Goal: Book appointment/travel/reservation

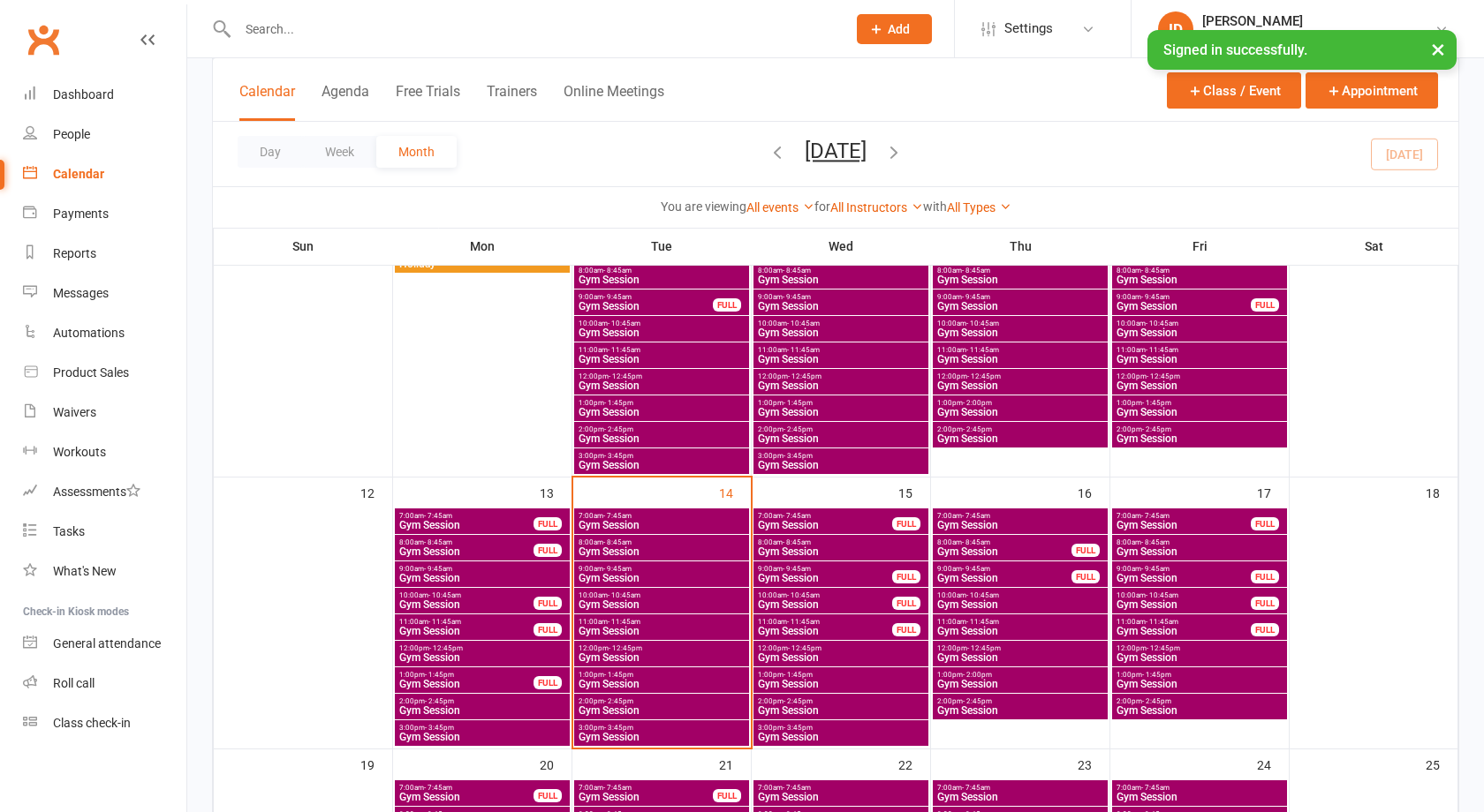
scroll to position [442, 0]
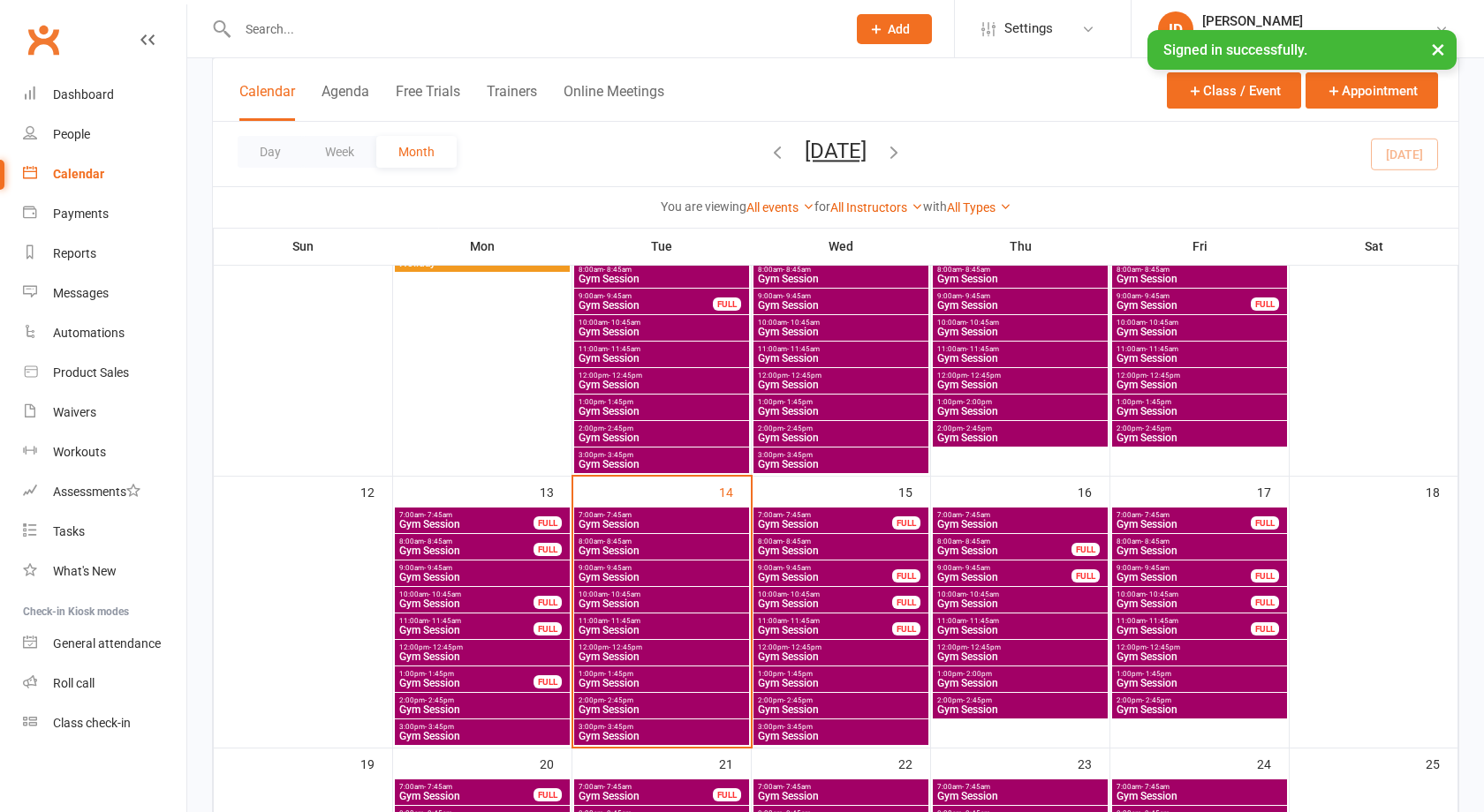
click at [632, 541] on span "8:00am - 8:45am" at bounding box center [661, 542] width 168 height 8
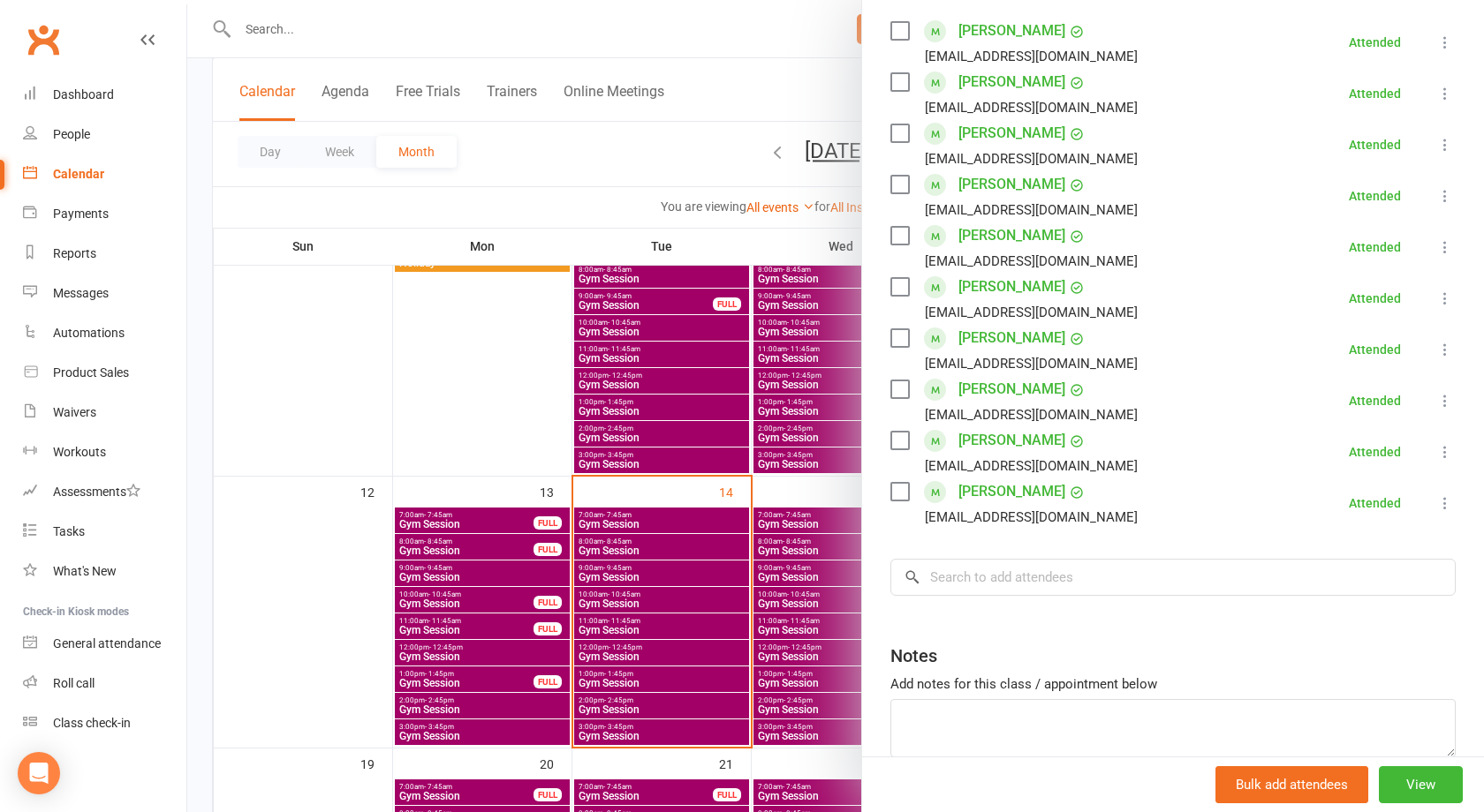
scroll to position [224, 0]
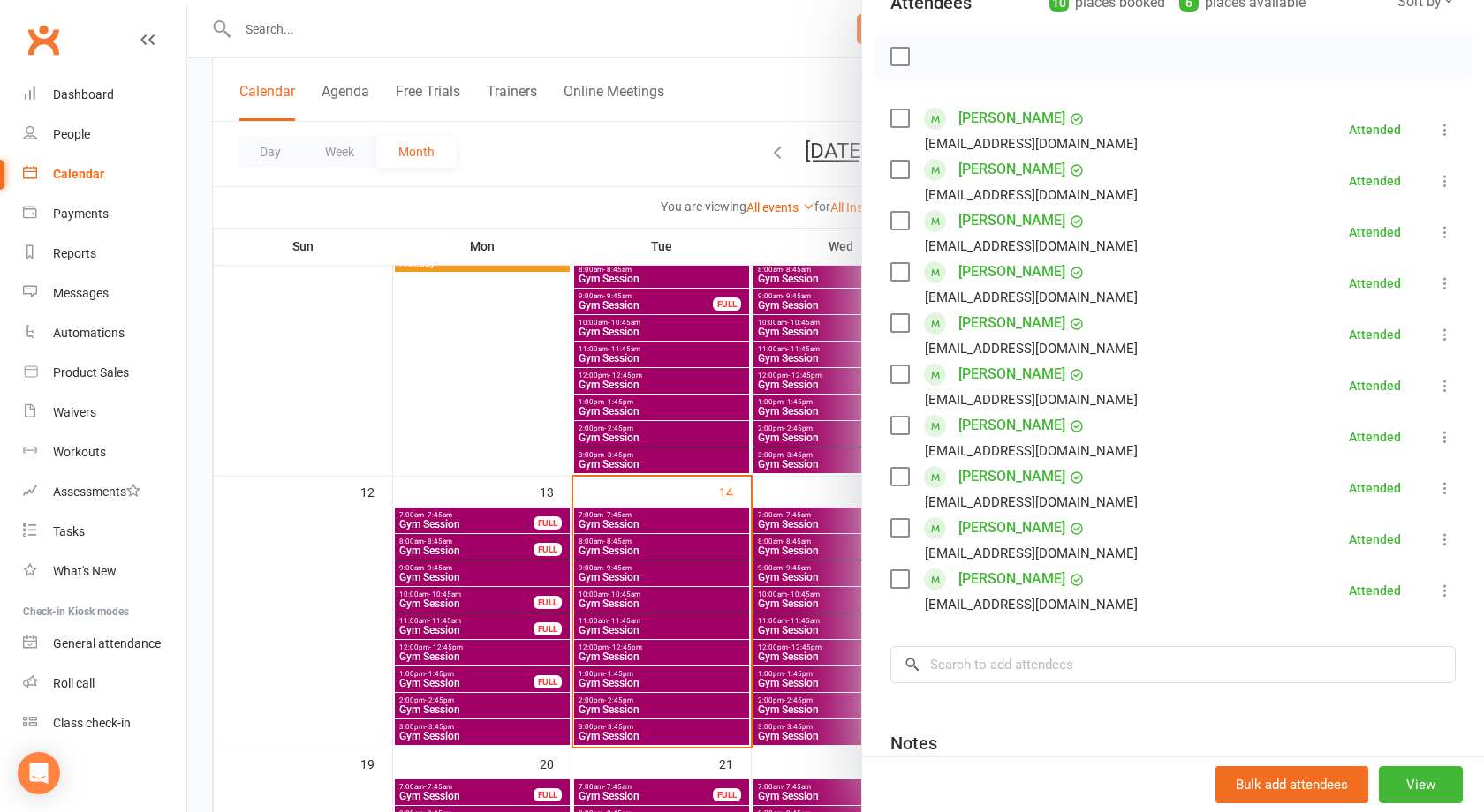
click at [642, 551] on div at bounding box center [836, 406] width 1296 height 812
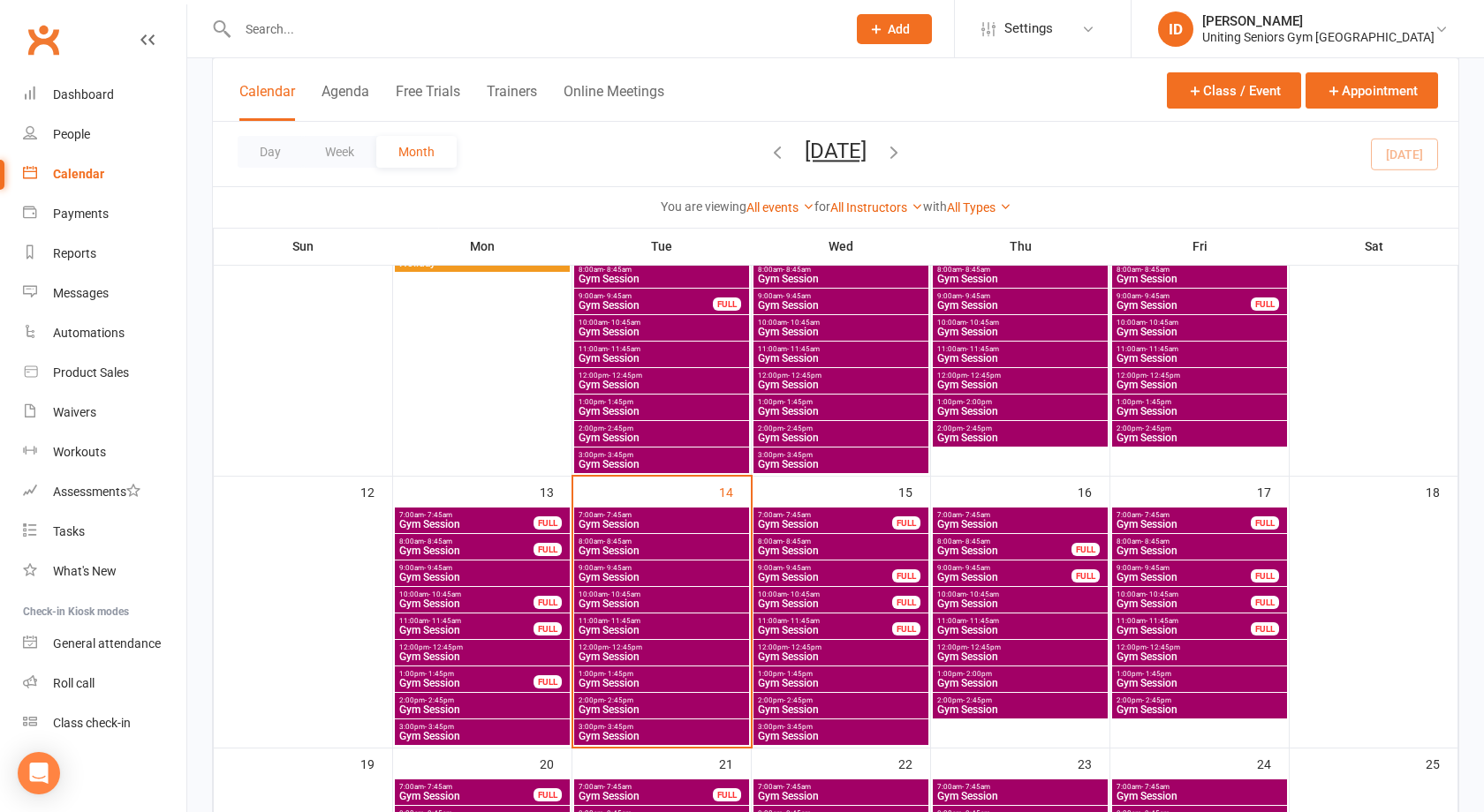
click at [636, 573] on span "Gym Session" at bounding box center [661, 577] width 168 height 11
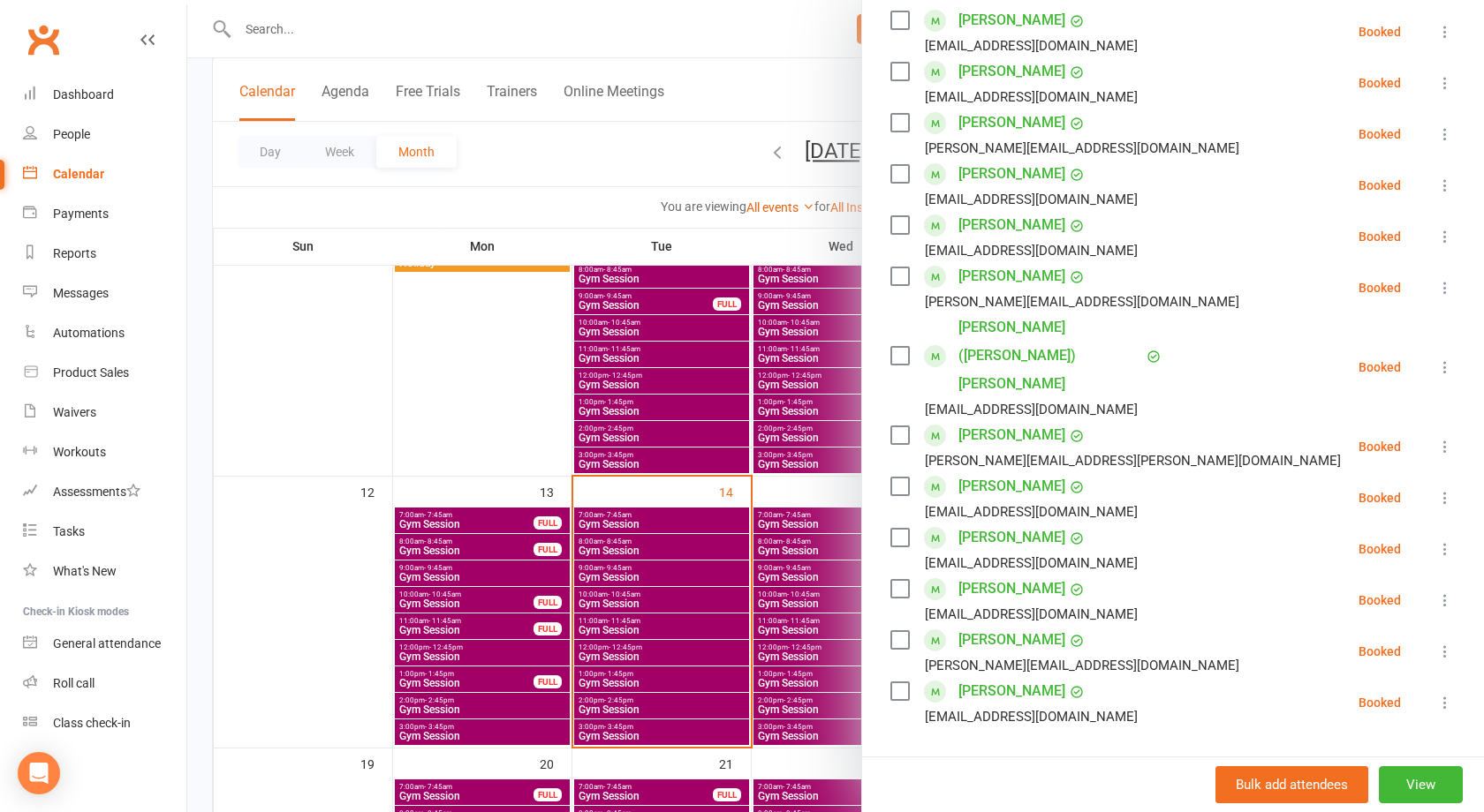
scroll to position [353, 0]
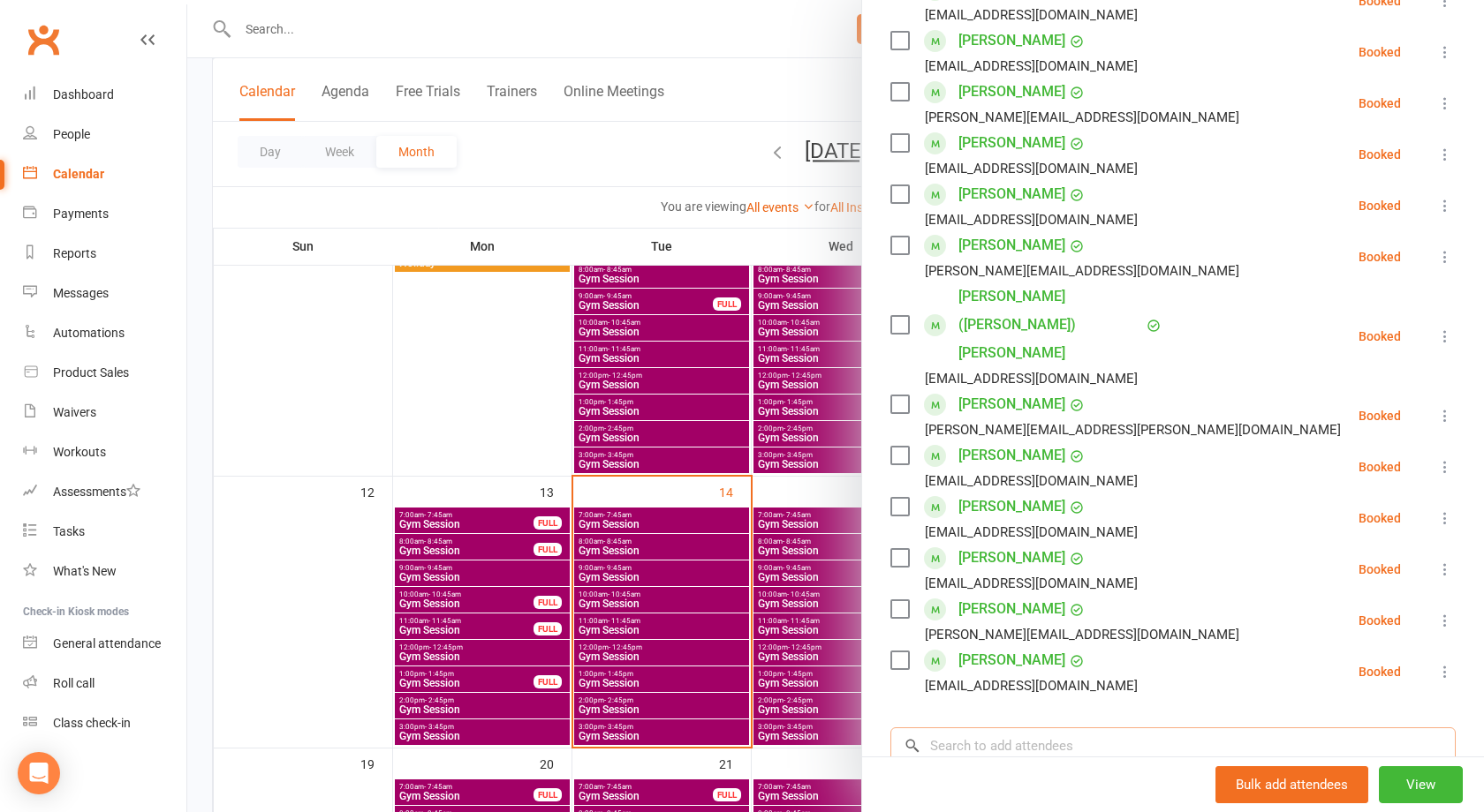
click at [1041, 728] on input "search" at bounding box center [1174, 746] width 566 height 37
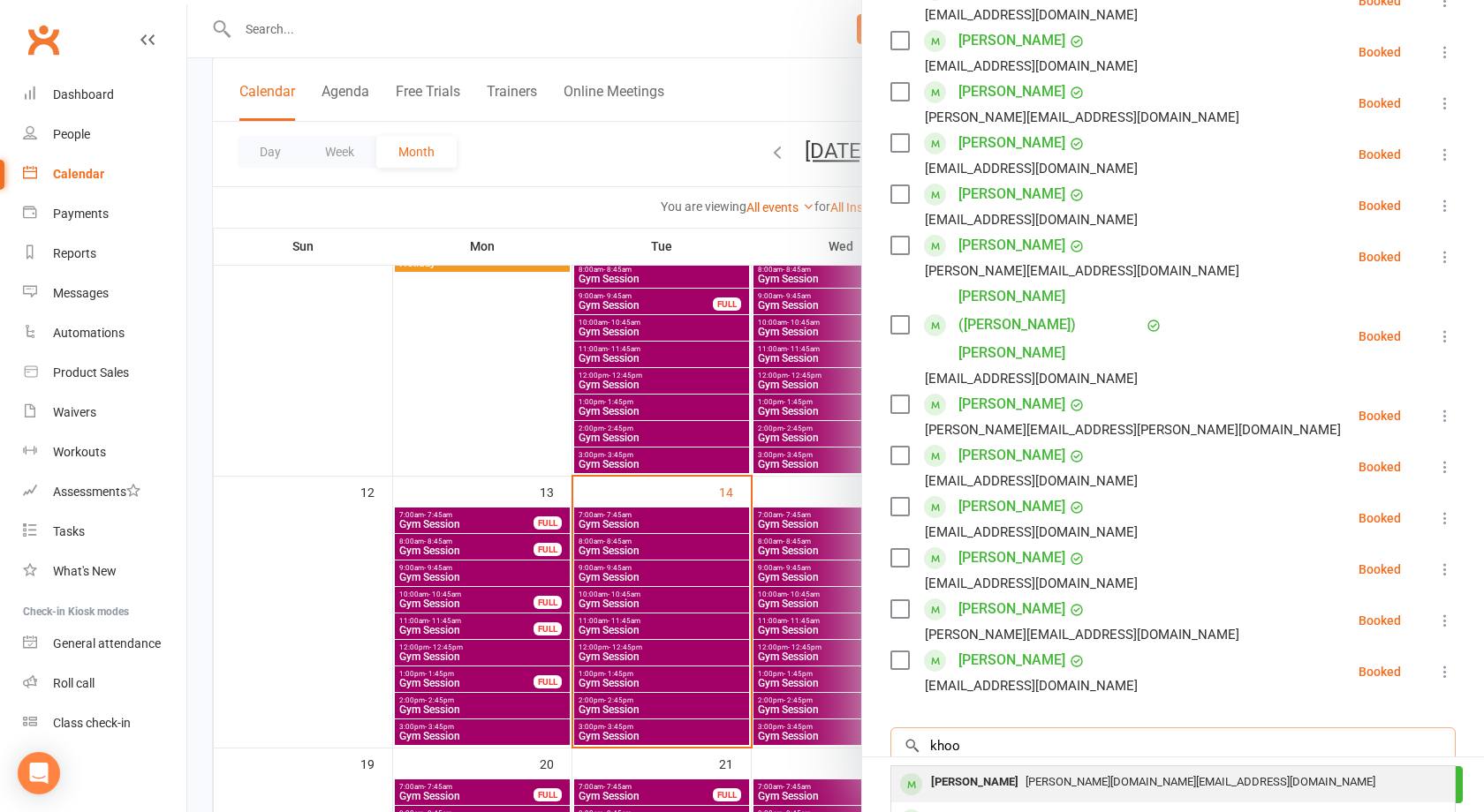
type input "khoo"
click at [1042, 776] on span "pauline.sydney@gmail.com" at bounding box center [1200, 782] width 350 height 13
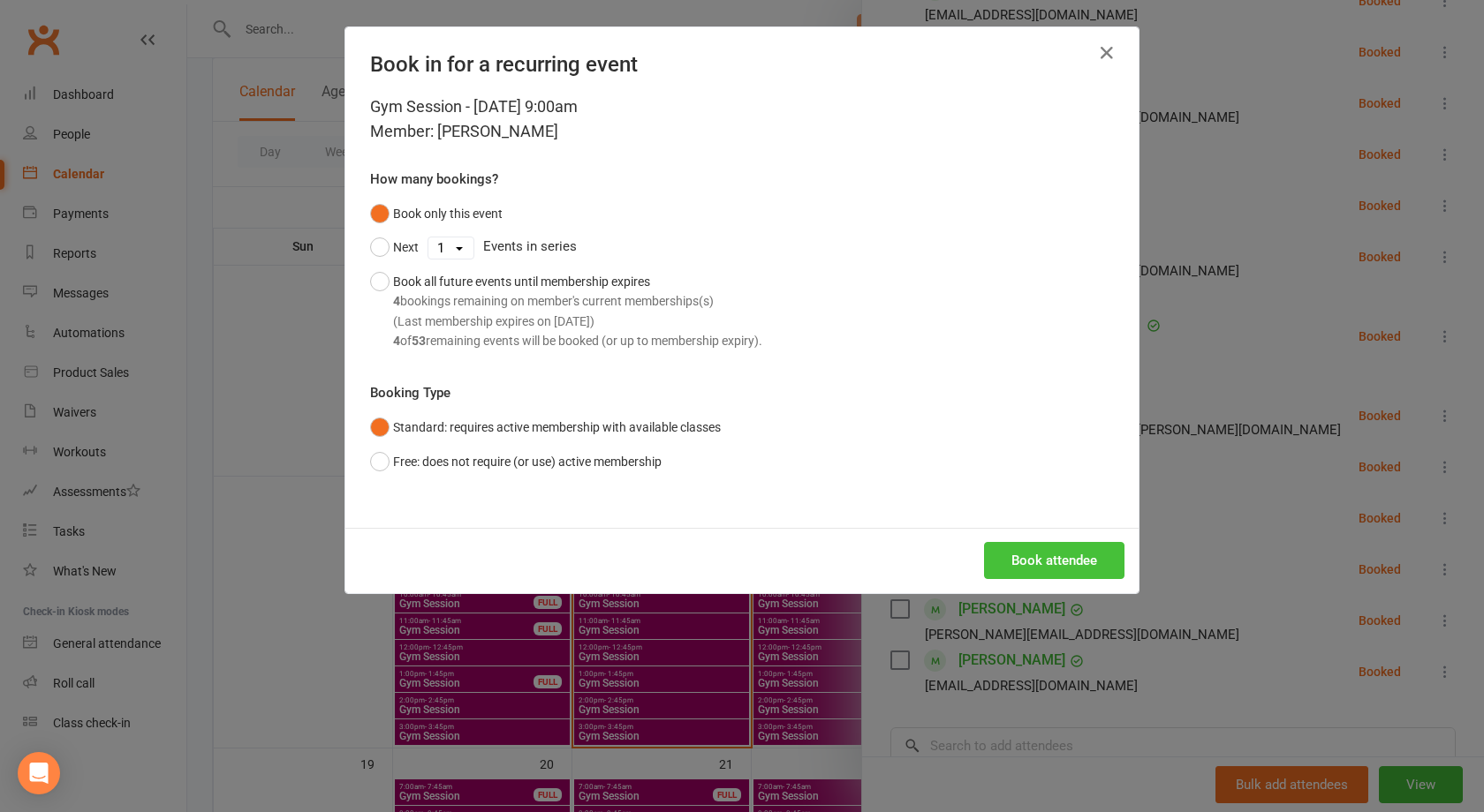
click at [1039, 572] on button "Book attendee" at bounding box center [1054, 561] width 140 height 37
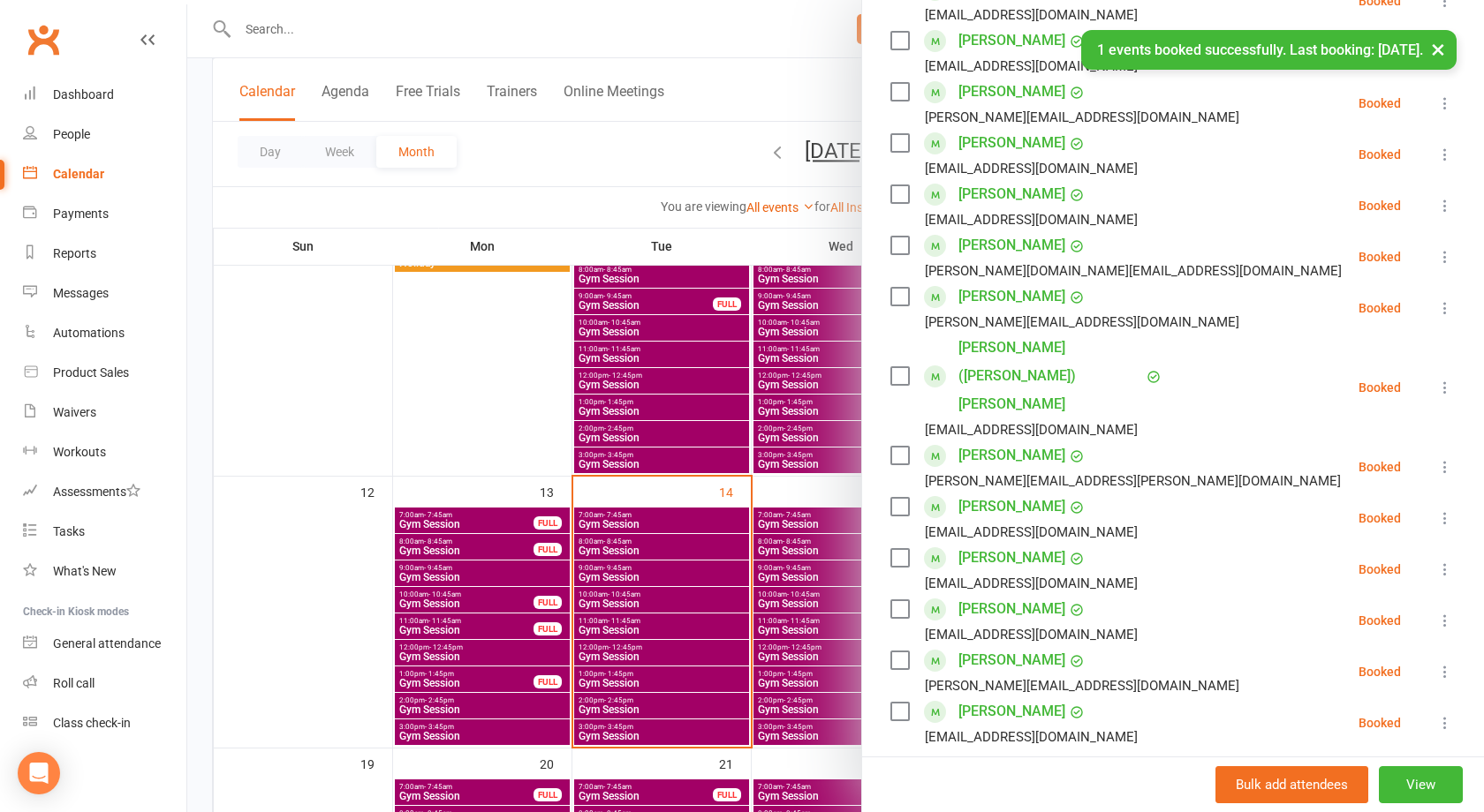
drag, startPoint x: 479, startPoint y: 367, endPoint x: 516, endPoint y: 338, distance: 47.0
click at [479, 365] on div at bounding box center [836, 406] width 1296 height 812
